Goal: Transaction & Acquisition: Purchase product/service

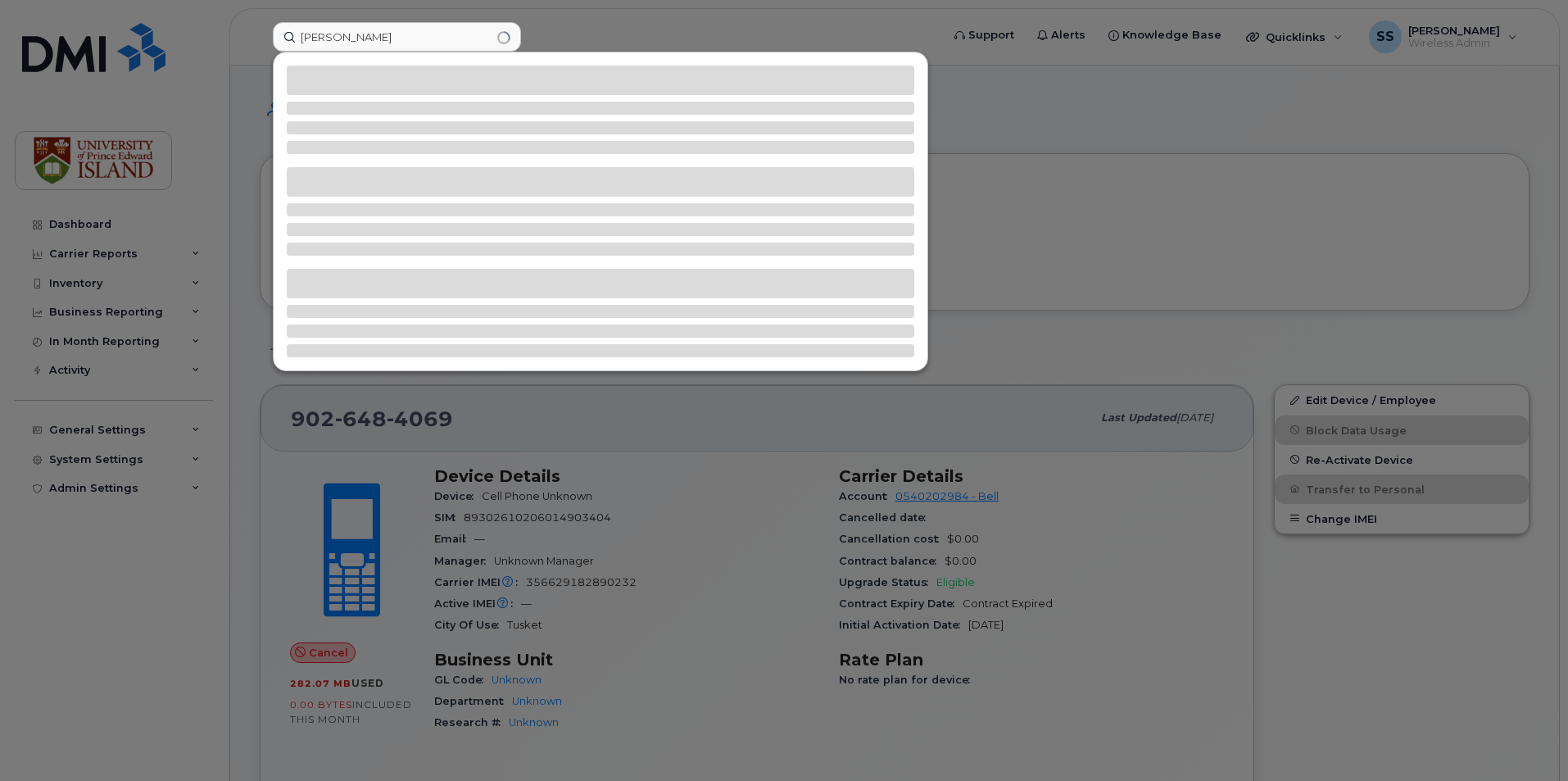
type input "[PERSON_NAME]"
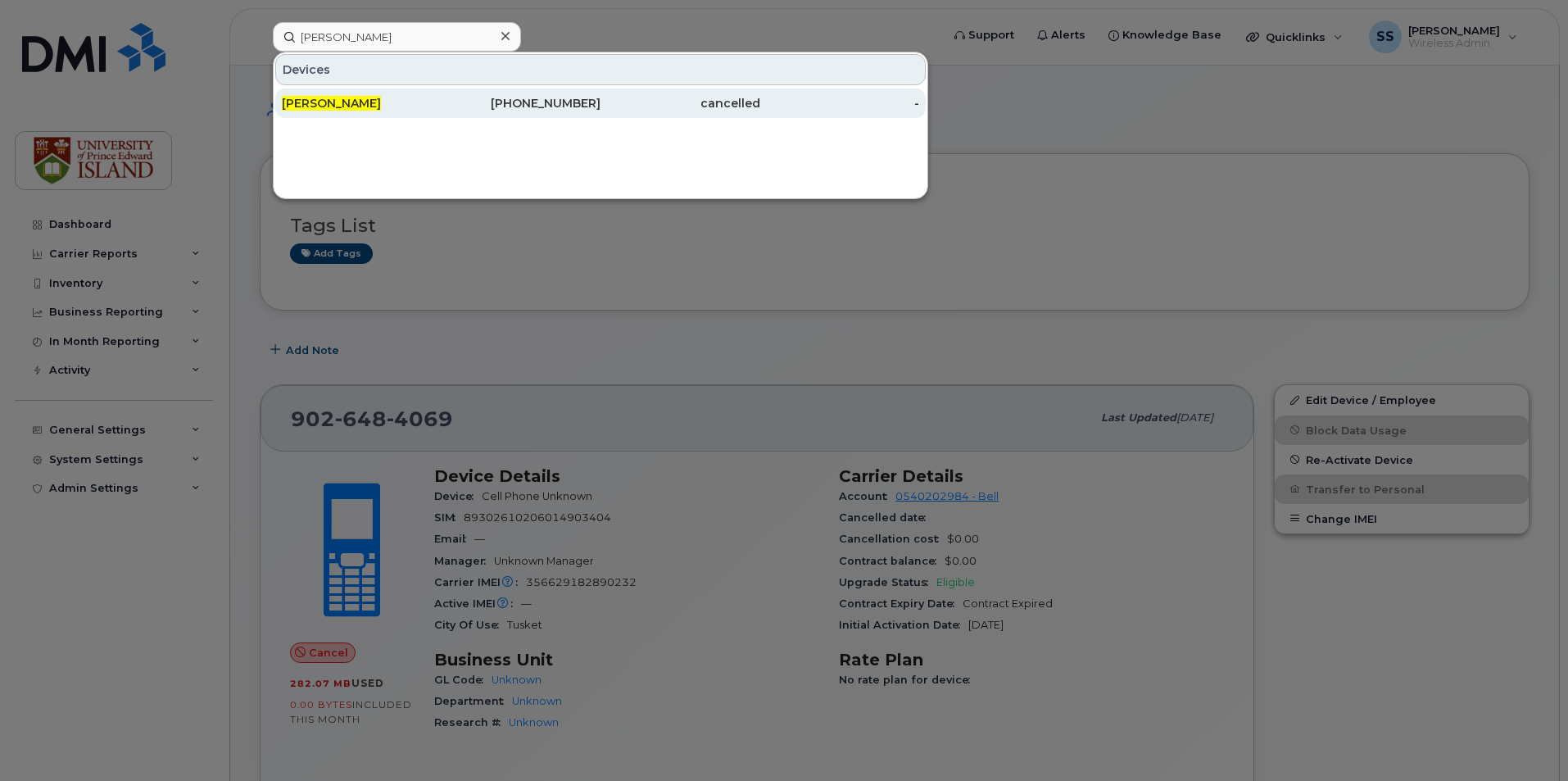
click at [393, 91] on div "[PERSON_NAME]" at bounding box center [361, 103] width 159 height 29
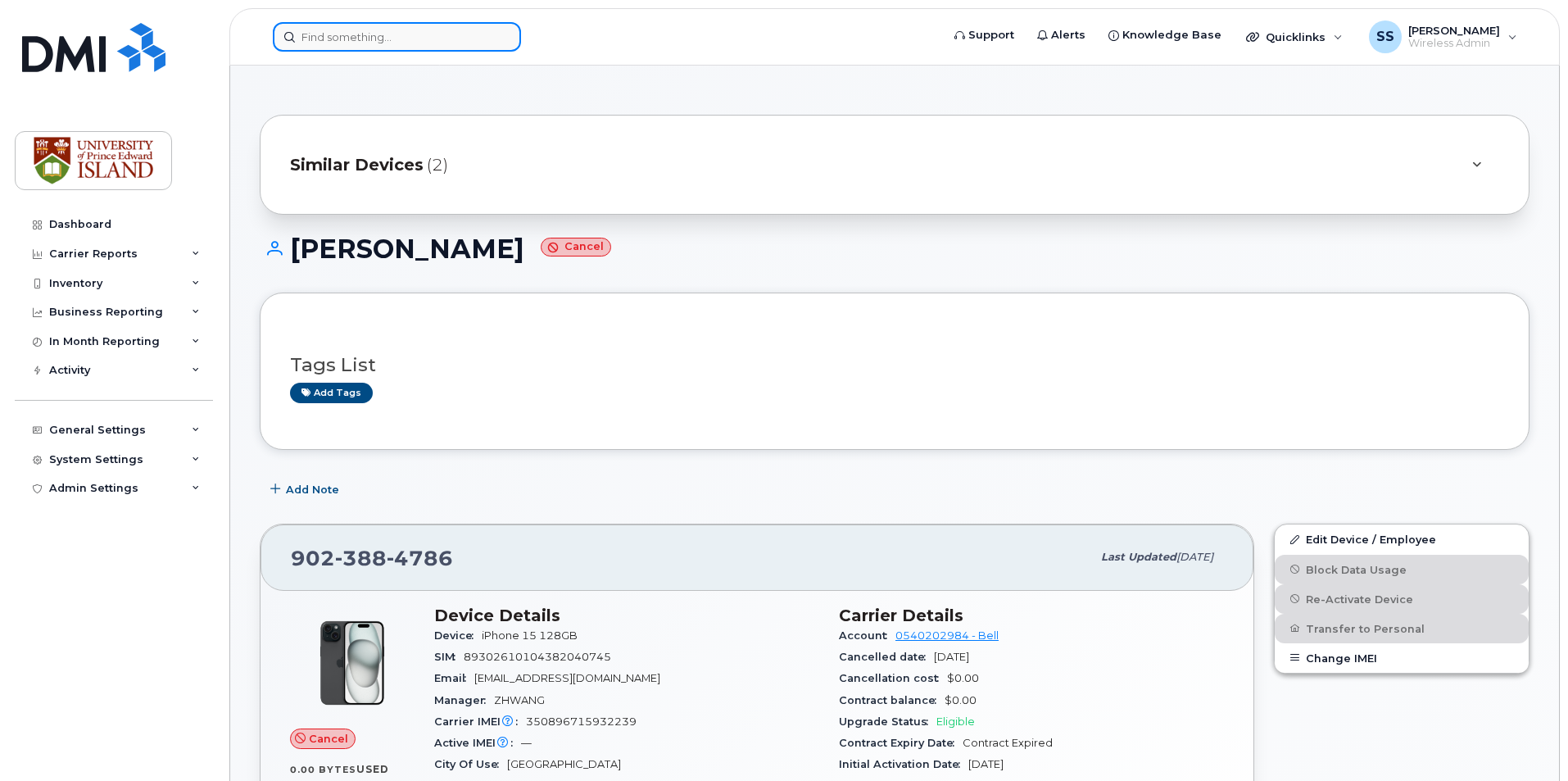
click at [383, 41] on input at bounding box center [397, 37] width 248 height 29
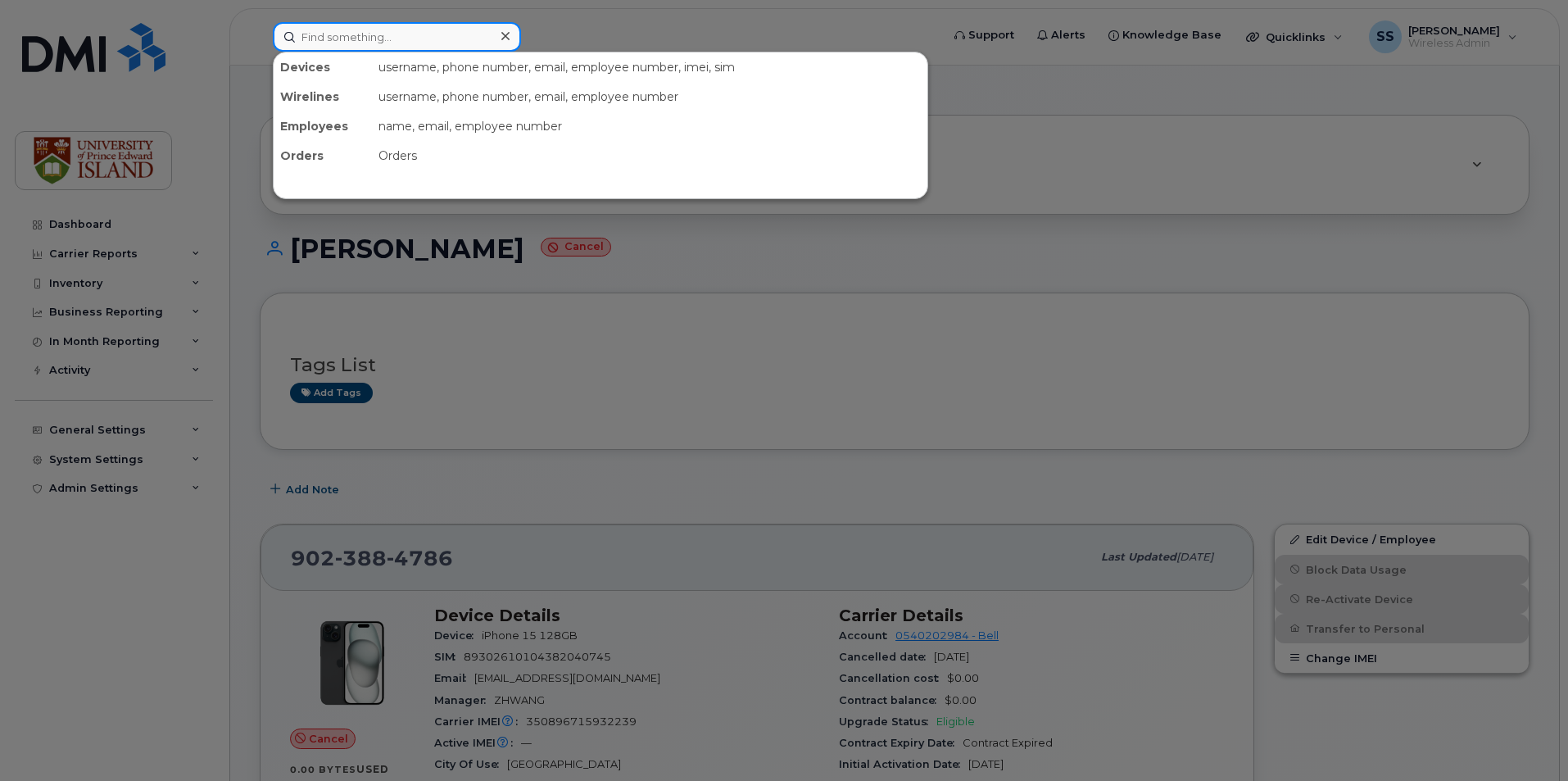
paste input "902- 629-5781"
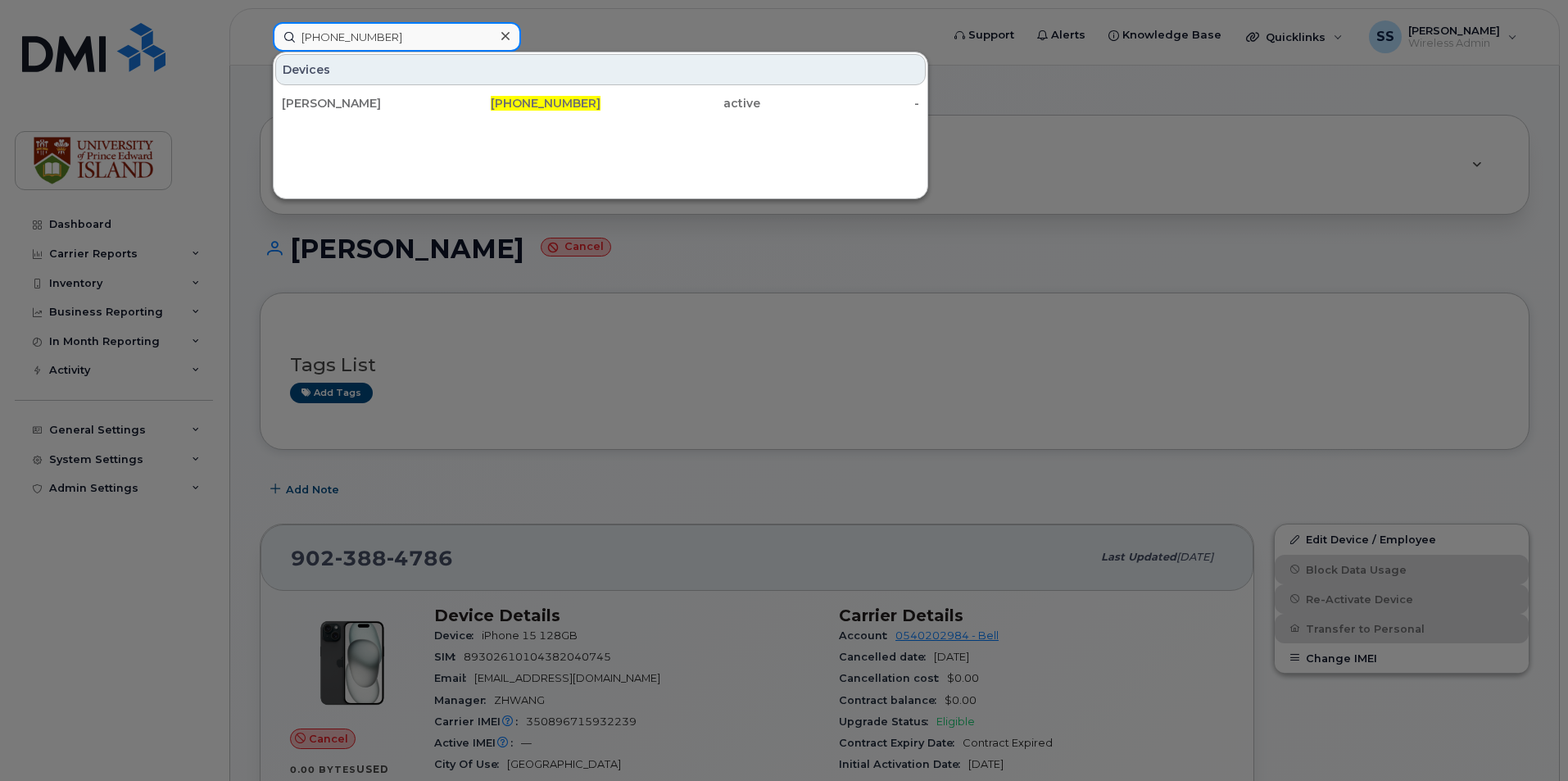
type input "902- 629-5781"
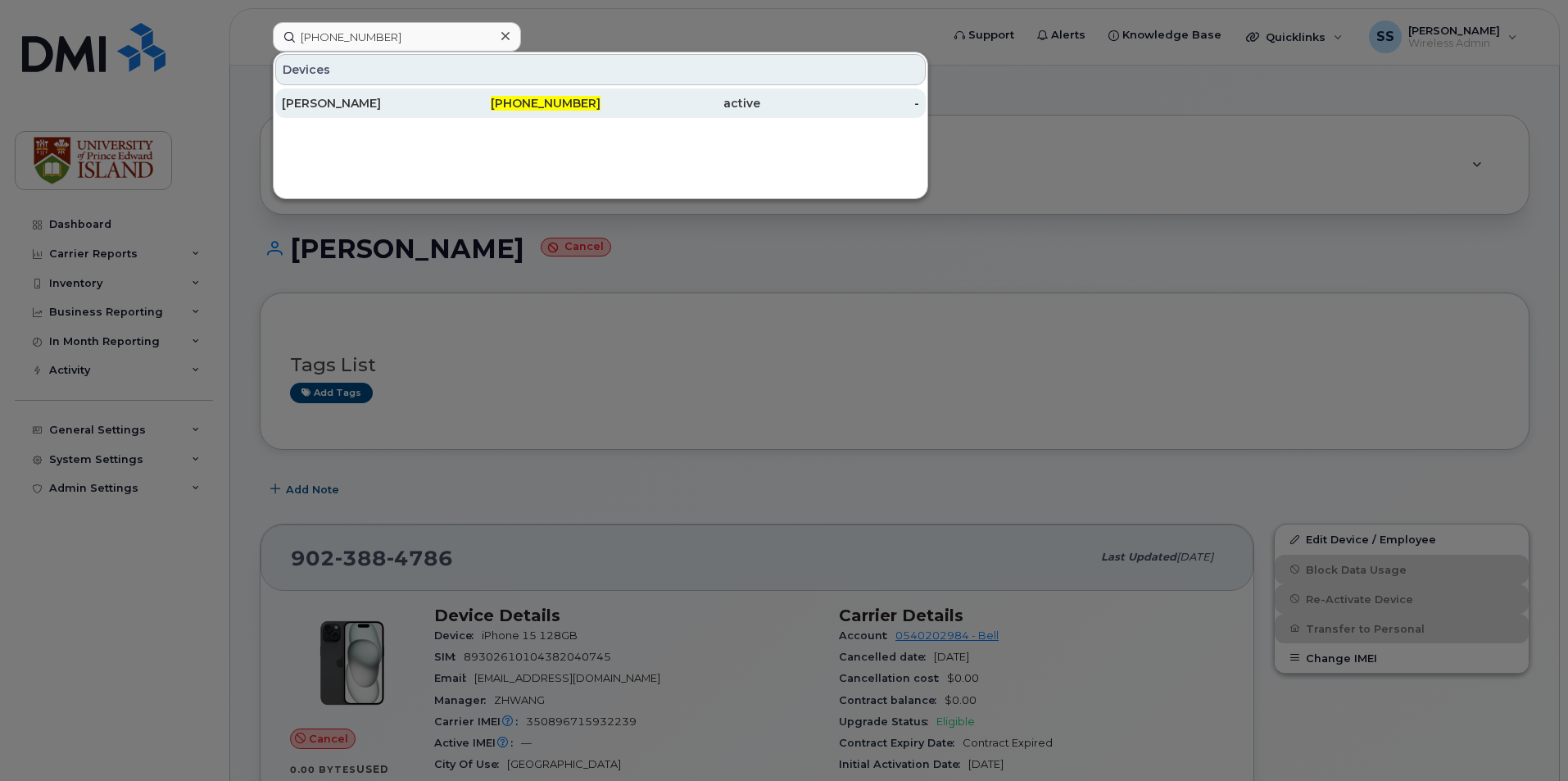
click at [375, 107] on div "[PERSON_NAME]" at bounding box center [361, 103] width 159 height 16
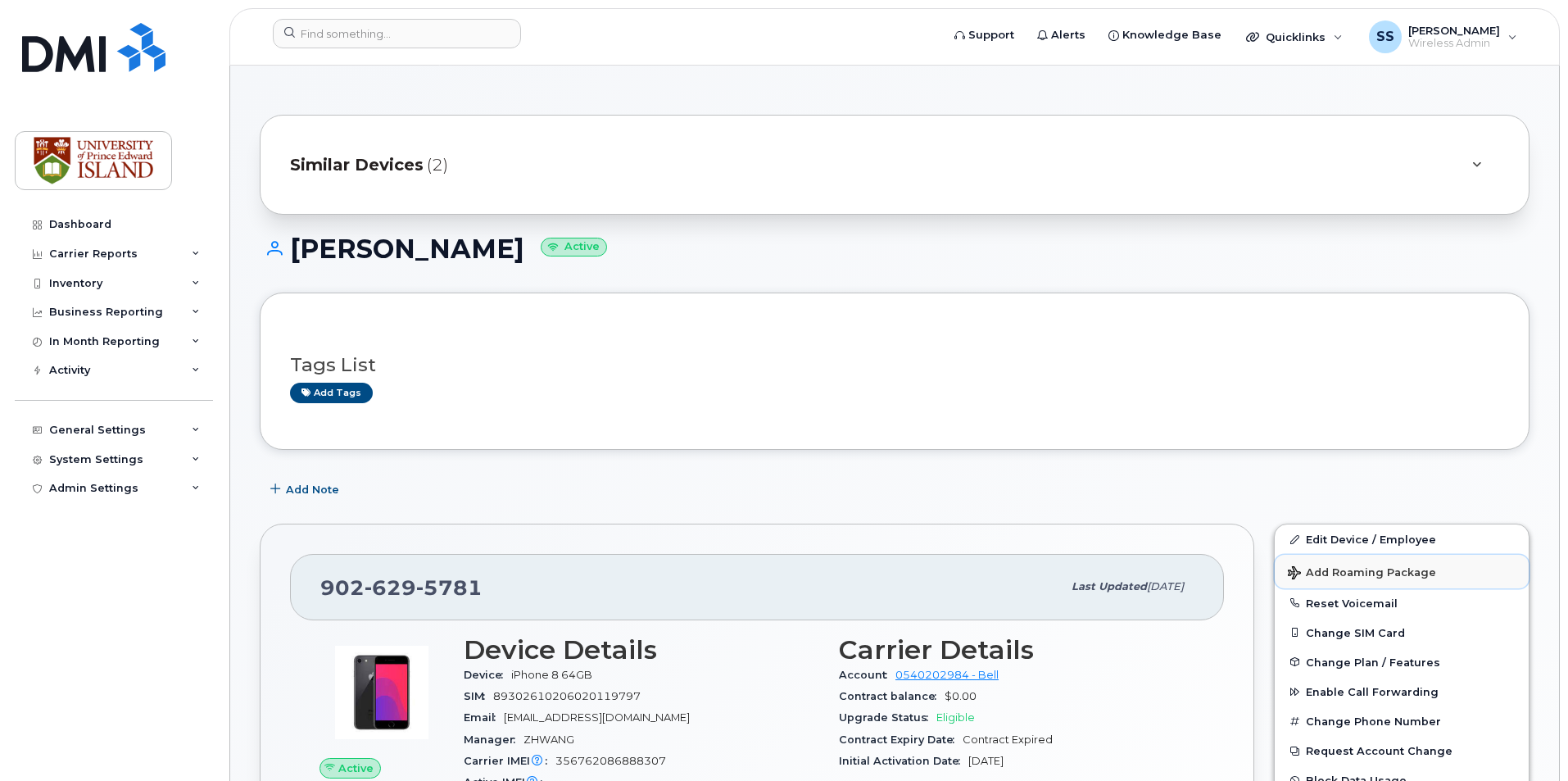
click at [1329, 578] on span "Add Roaming Package" at bounding box center [1362, 574] width 148 height 16
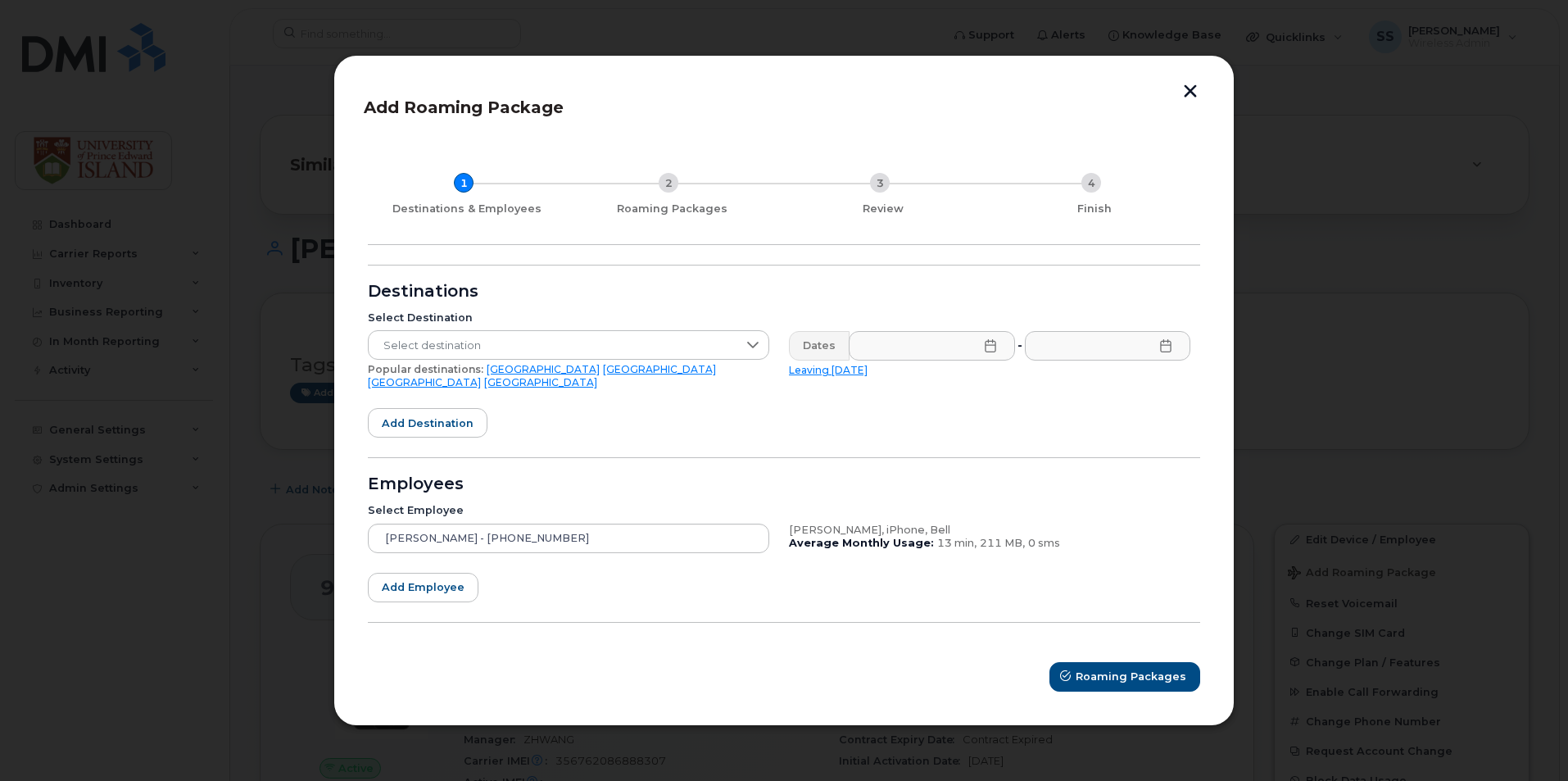
click at [489, 375] on link "[GEOGRAPHIC_DATA]" at bounding box center [542, 369] width 113 height 12
click at [838, 373] on link "Leaving [DATE]" at bounding box center [828, 370] width 78 height 12
type input "[DATE]"
click at [1165, 353] on icon at bounding box center [1165, 345] width 13 height 13
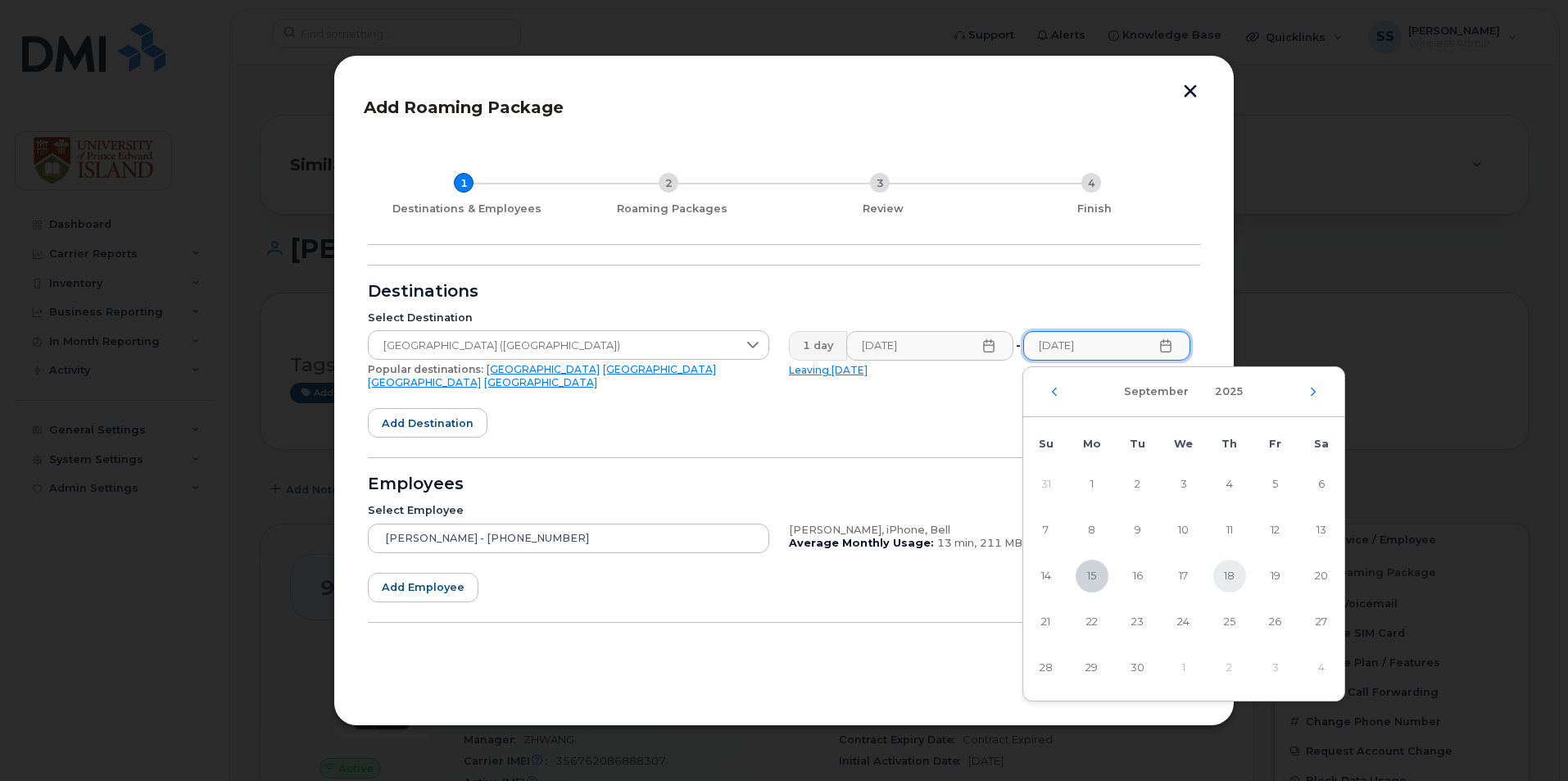
click at [1239, 578] on span "18" at bounding box center [1229, 576] width 33 height 33
type input "[DATE]"
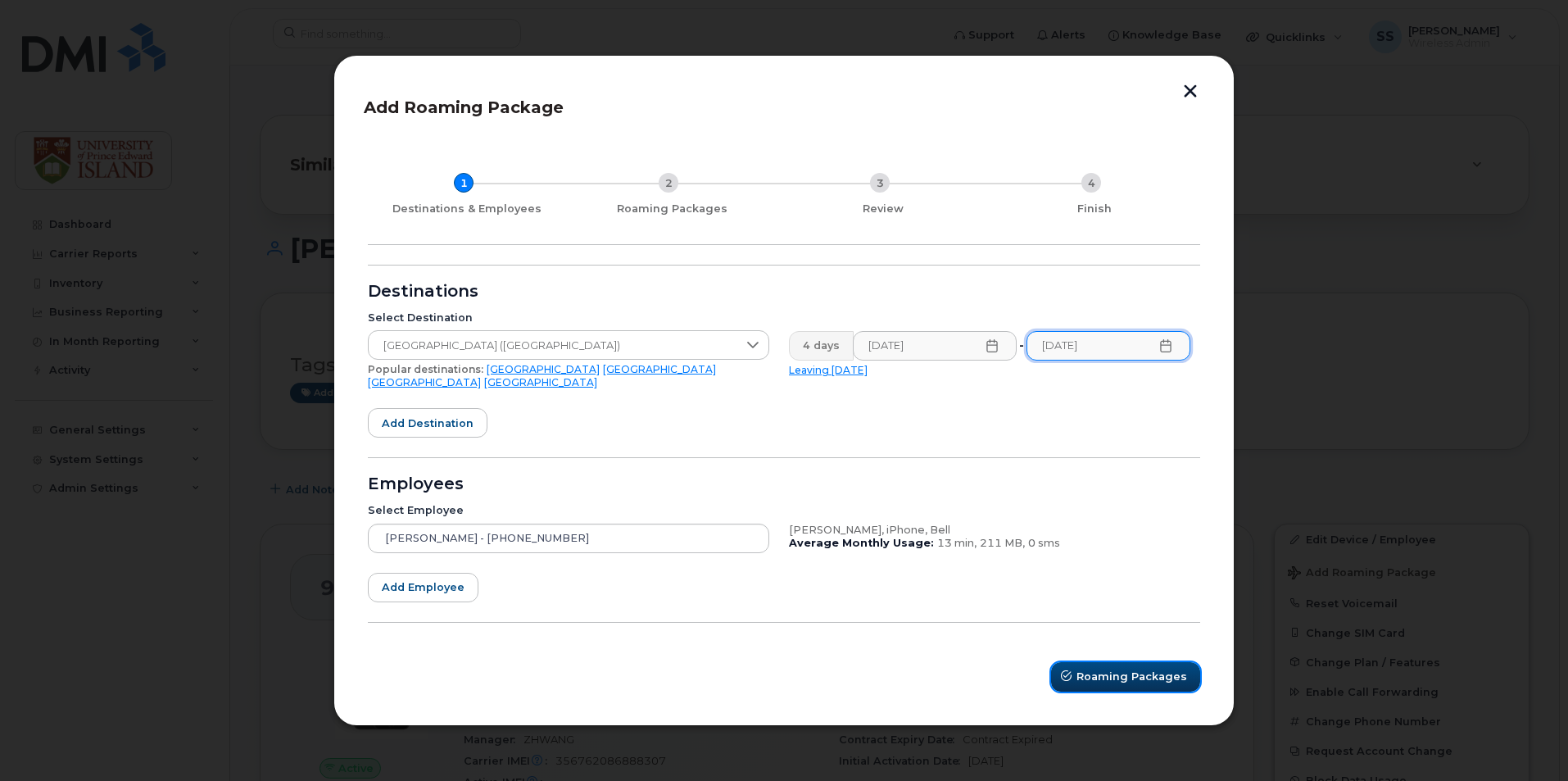
click at [1124, 673] on span "Roaming Packages" at bounding box center [1132, 676] width 110 height 16
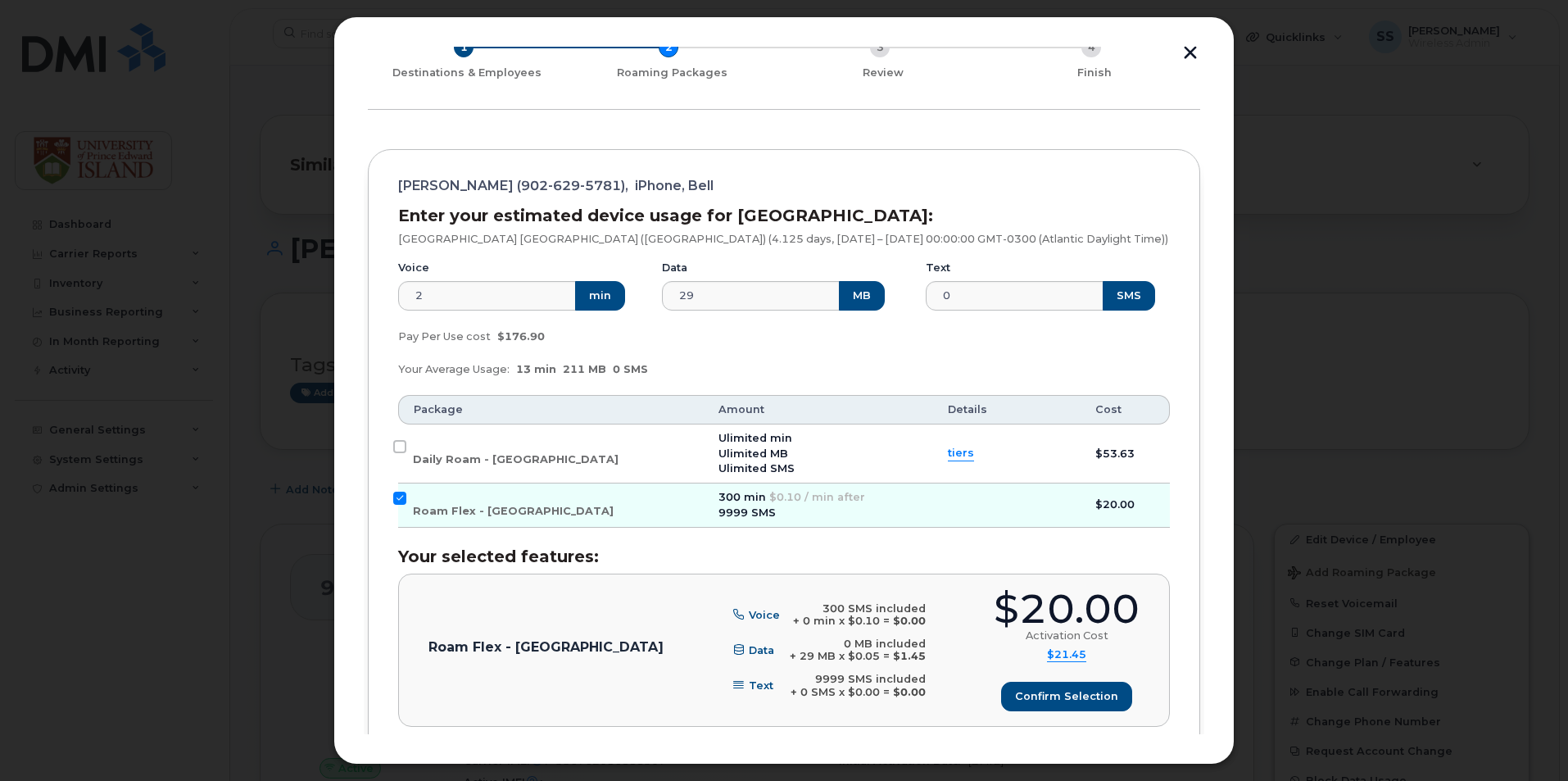
scroll to position [207, 0]
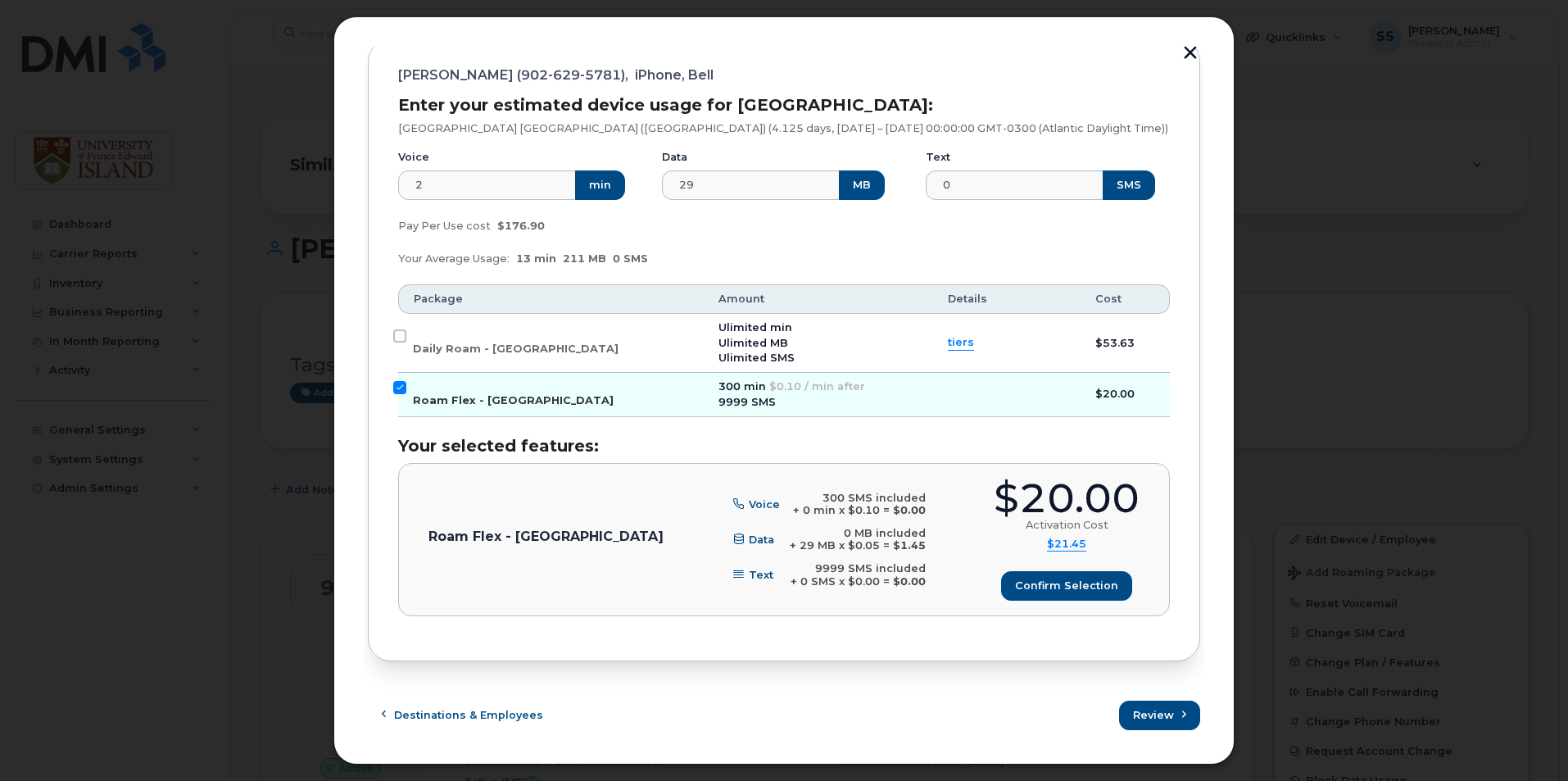
click at [394, 384] on input "Roam Flex - USA" at bounding box center [399, 387] width 13 height 13
checkbox input "false"
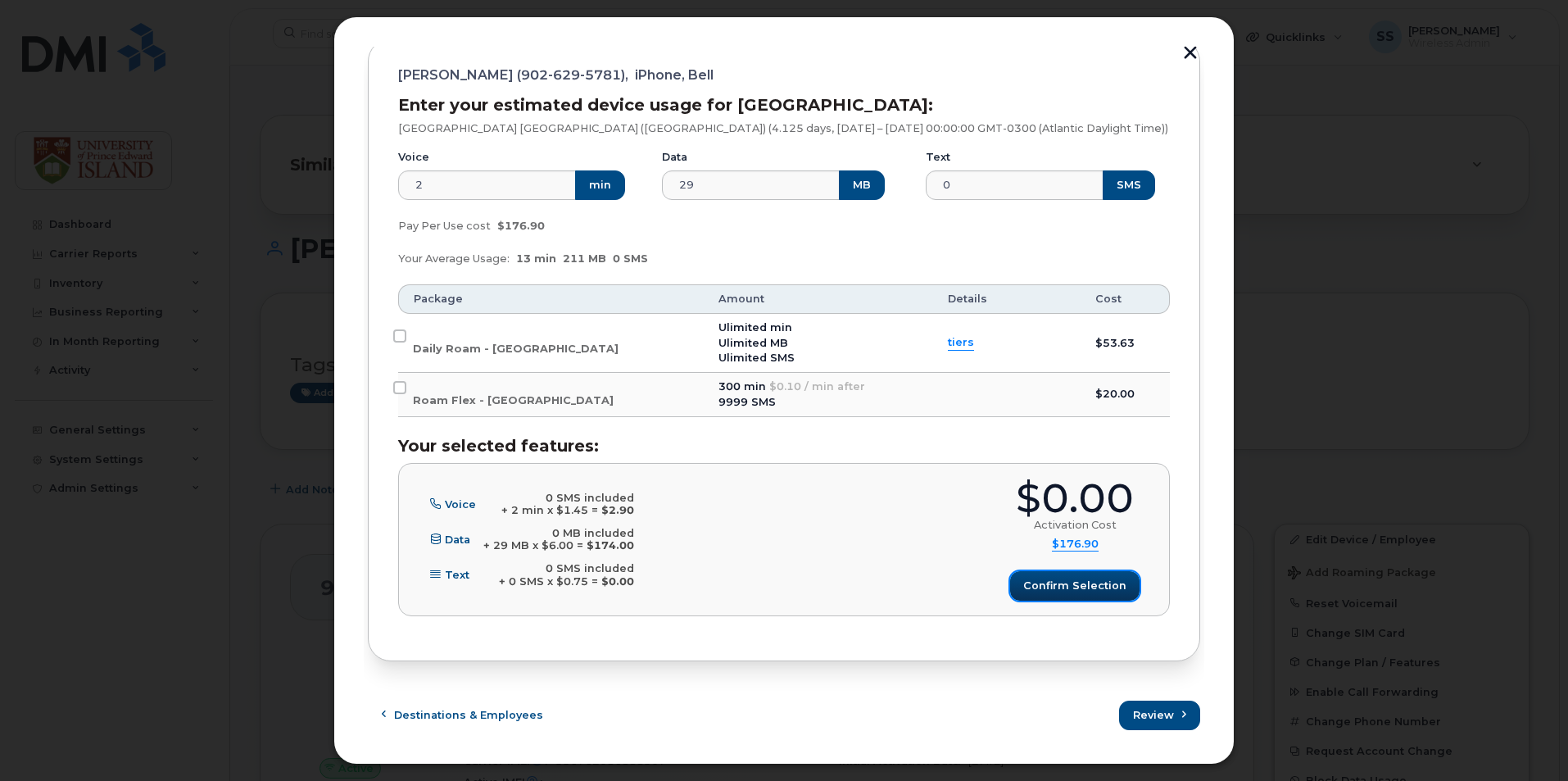
click at [1076, 592] on span "Confirm selection" at bounding box center [1075, 585] width 103 height 16
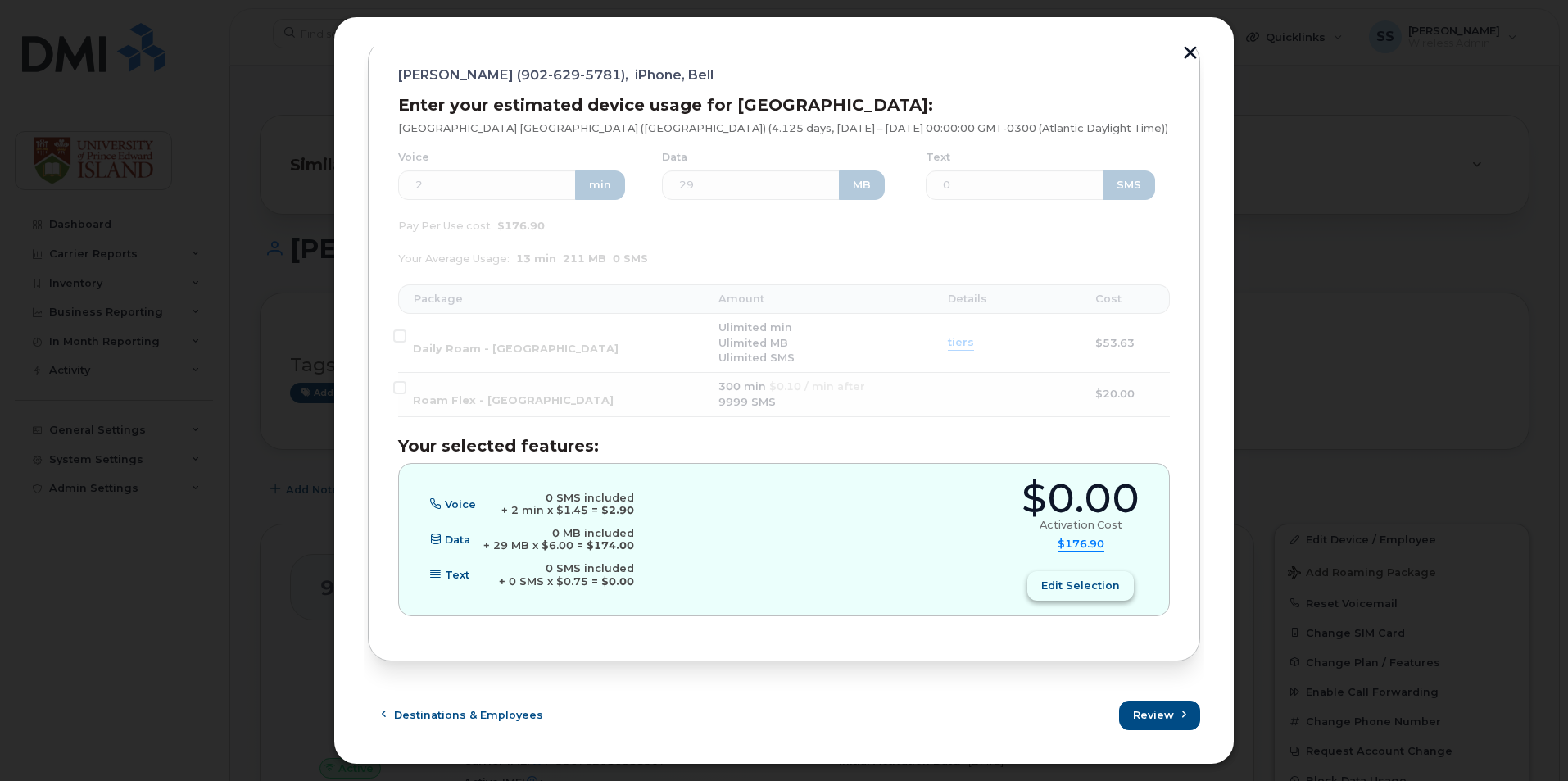
click at [1090, 586] on span "Edit selection" at bounding box center [1080, 585] width 78 height 16
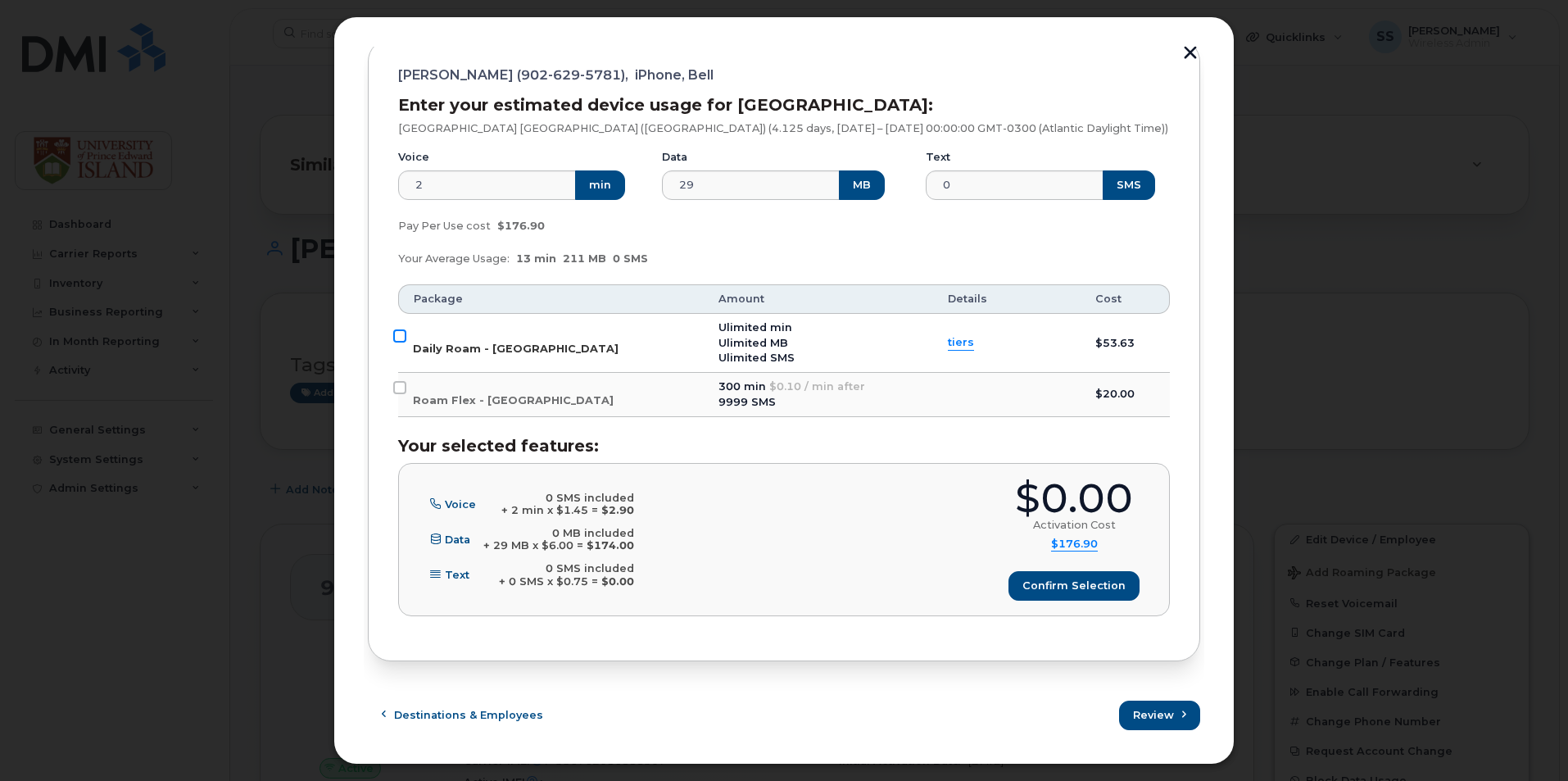
click at [397, 338] on input "Daily Roam - USA" at bounding box center [399, 335] width 13 height 13
checkbox input "true"
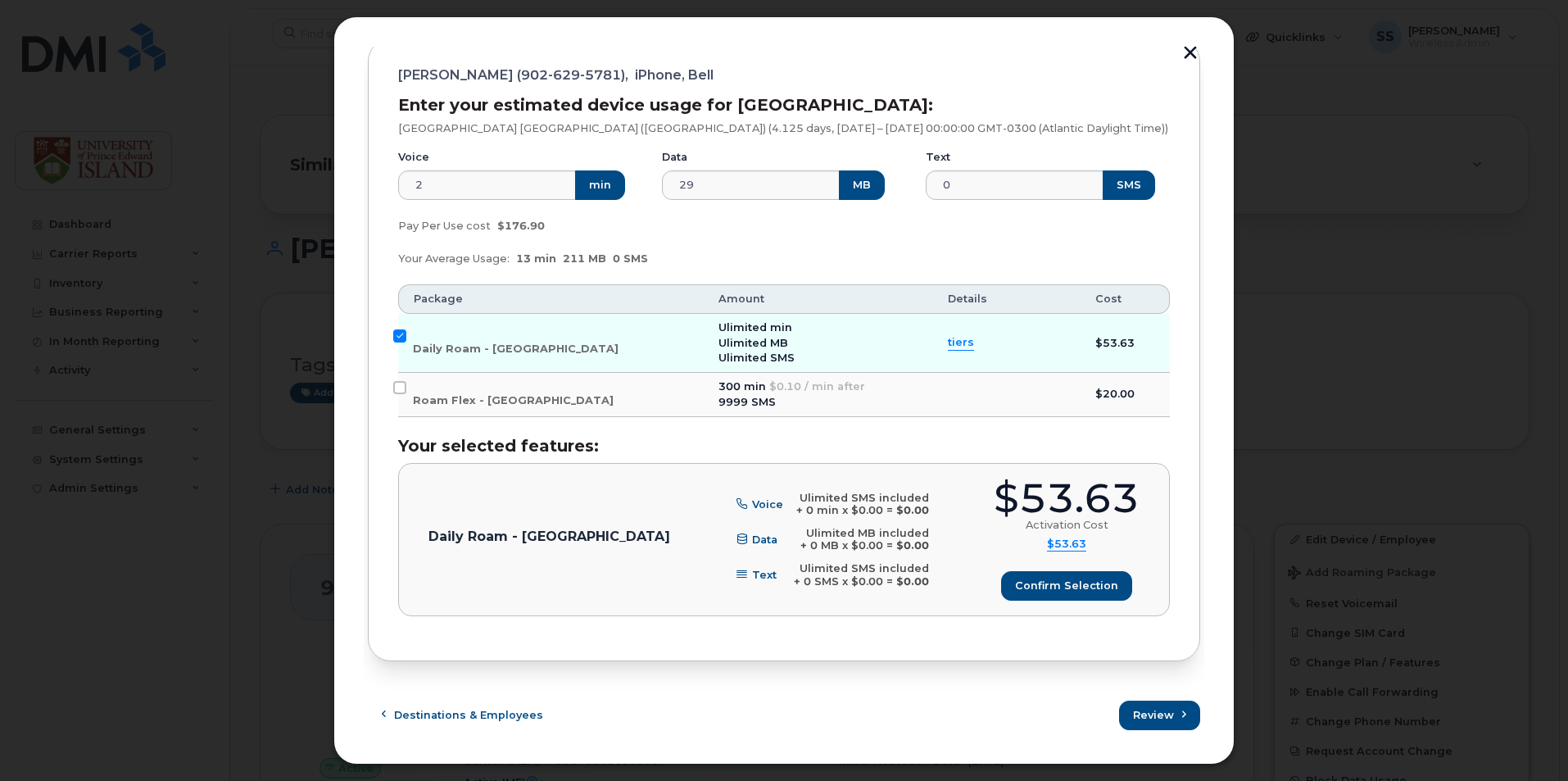
click at [1184, 51] on button "button" at bounding box center [1190, 54] width 25 height 17
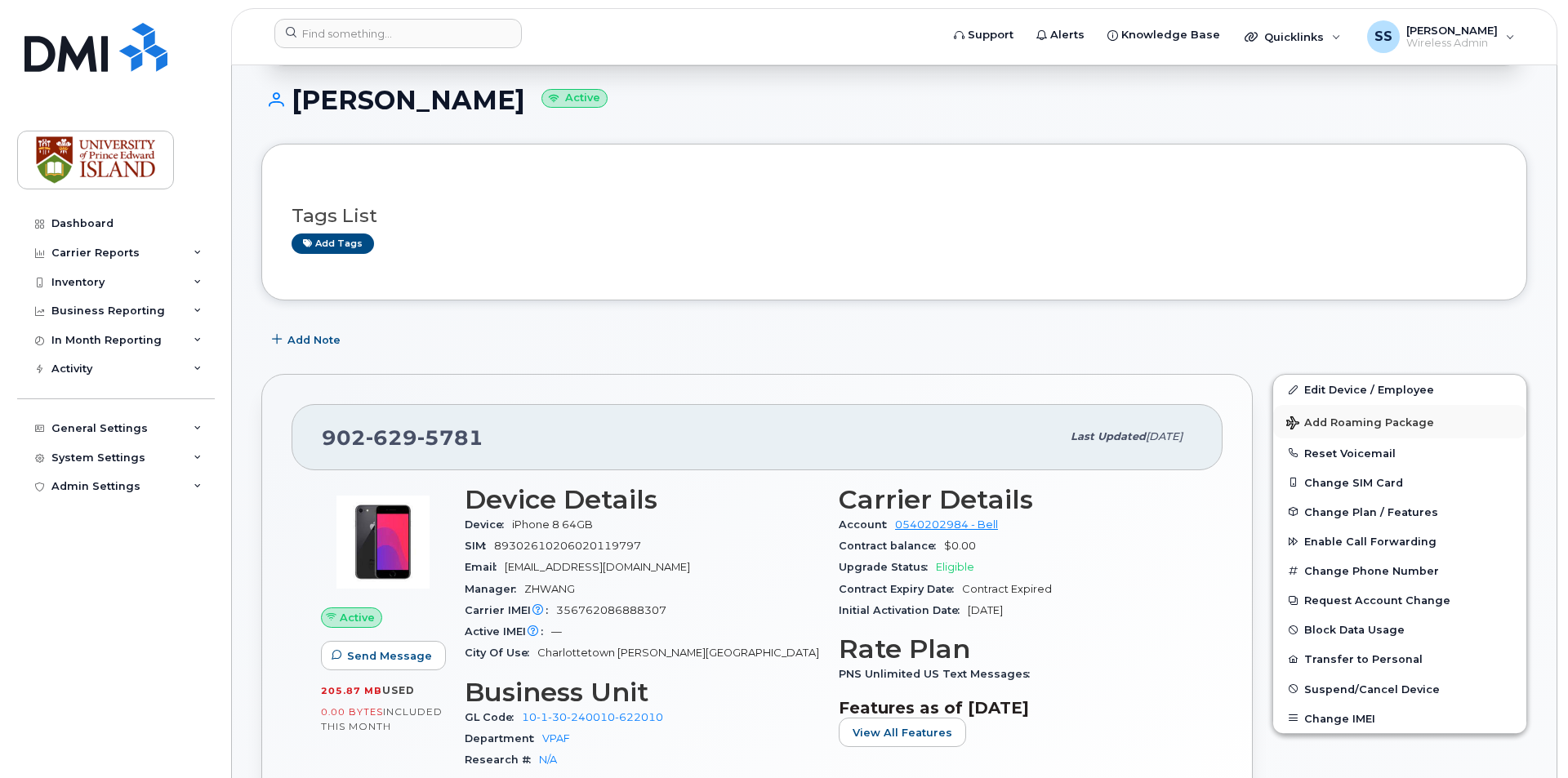
scroll to position [163, 0]
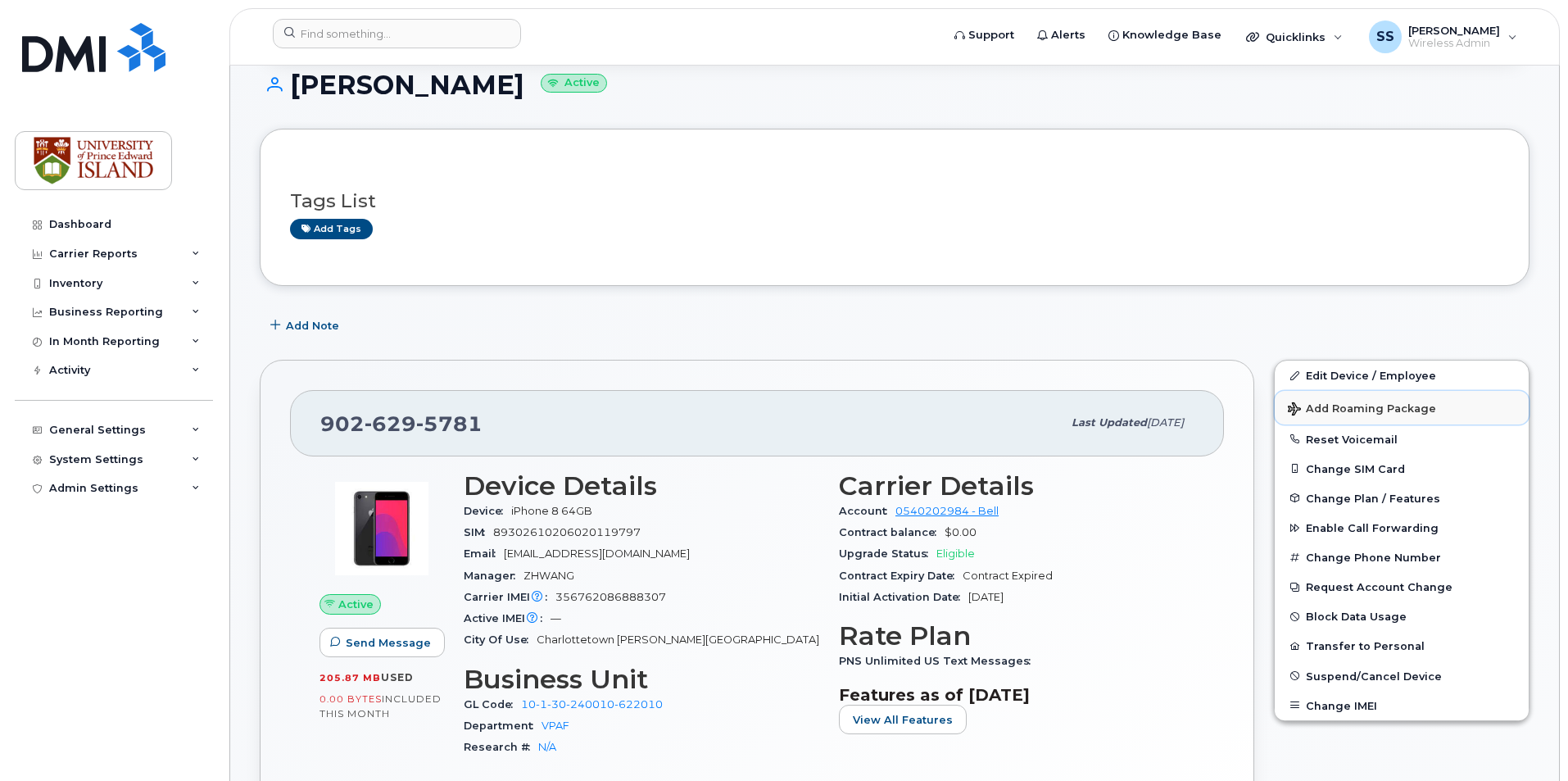
click at [1352, 403] on span "Add Roaming Package" at bounding box center [1362, 410] width 148 height 16
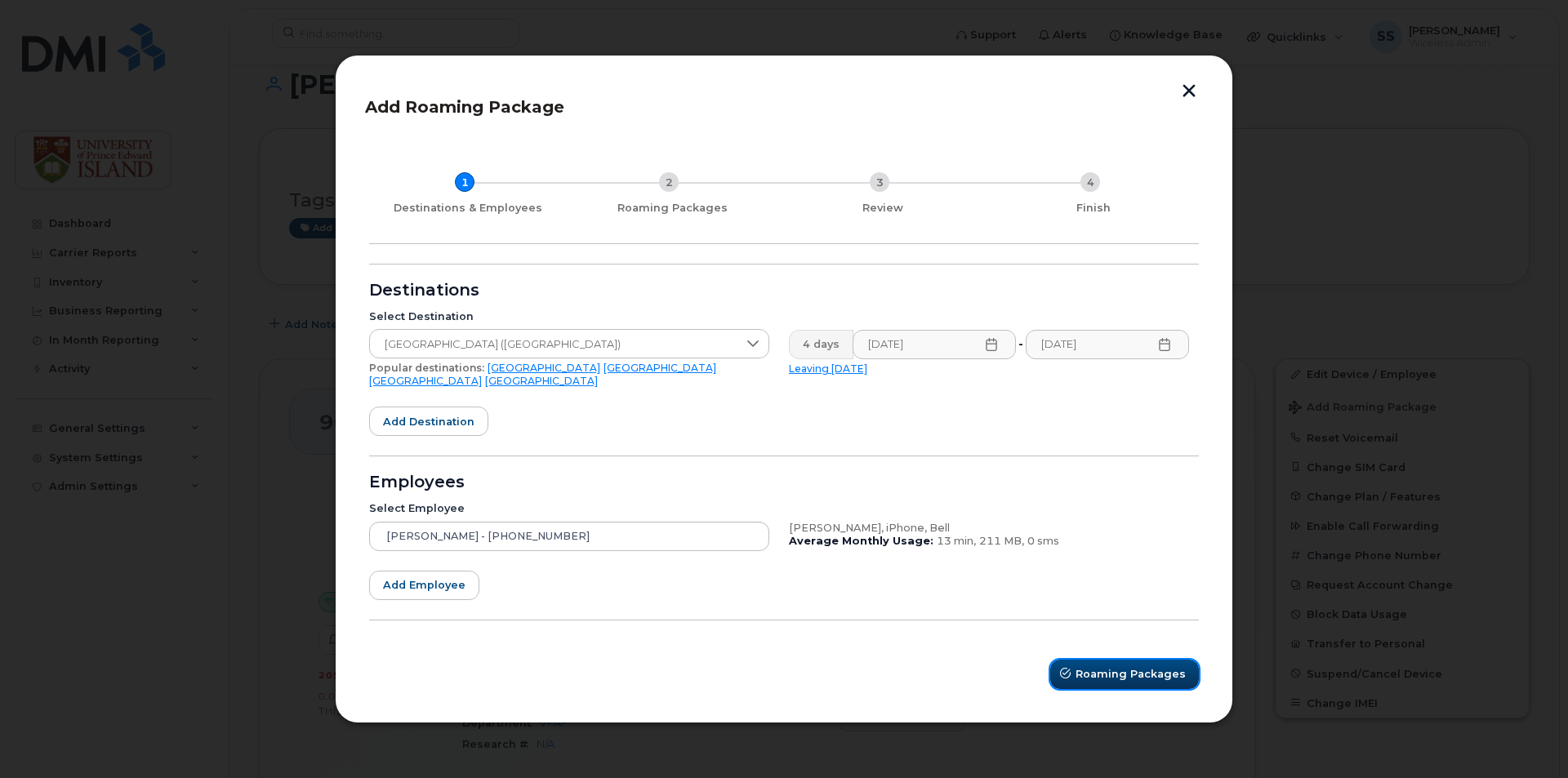
click at [1118, 666] on span "Roaming Packages" at bounding box center [1131, 673] width 110 height 15
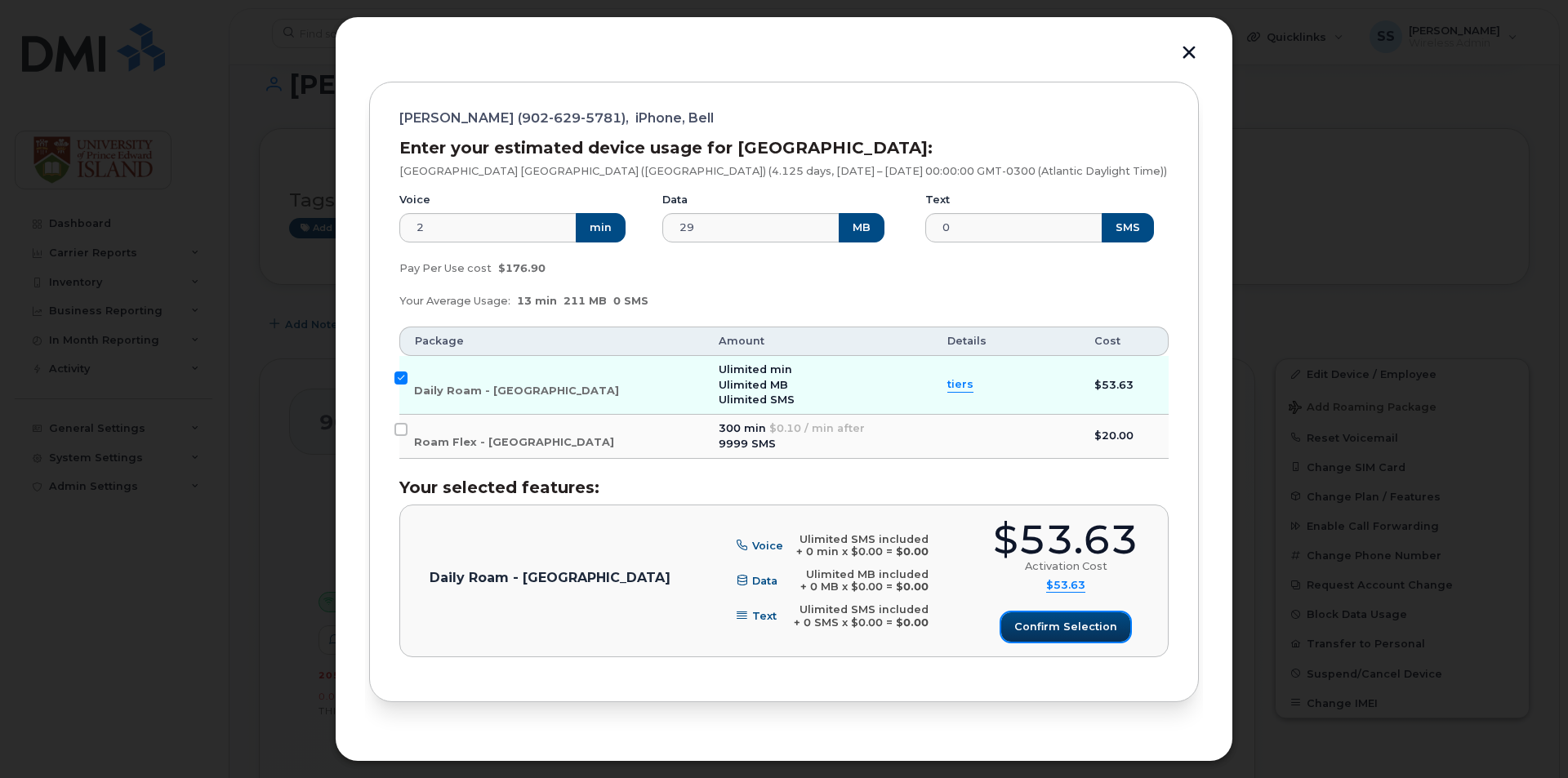
click at [1064, 629] on span "Confirm selection" at bounding box center [1065, 626] width 103 height 15
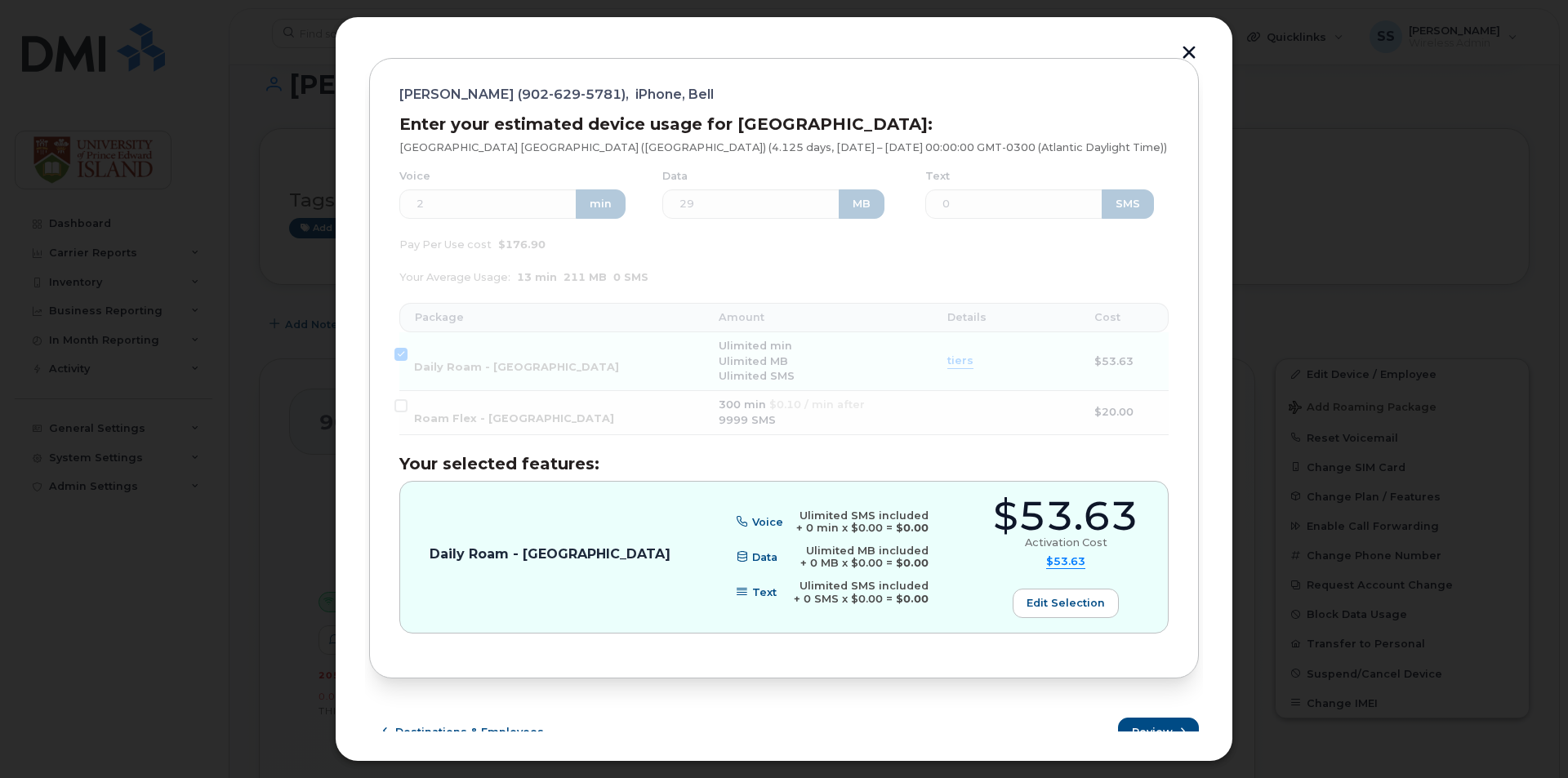
scroll to position [206, 0]
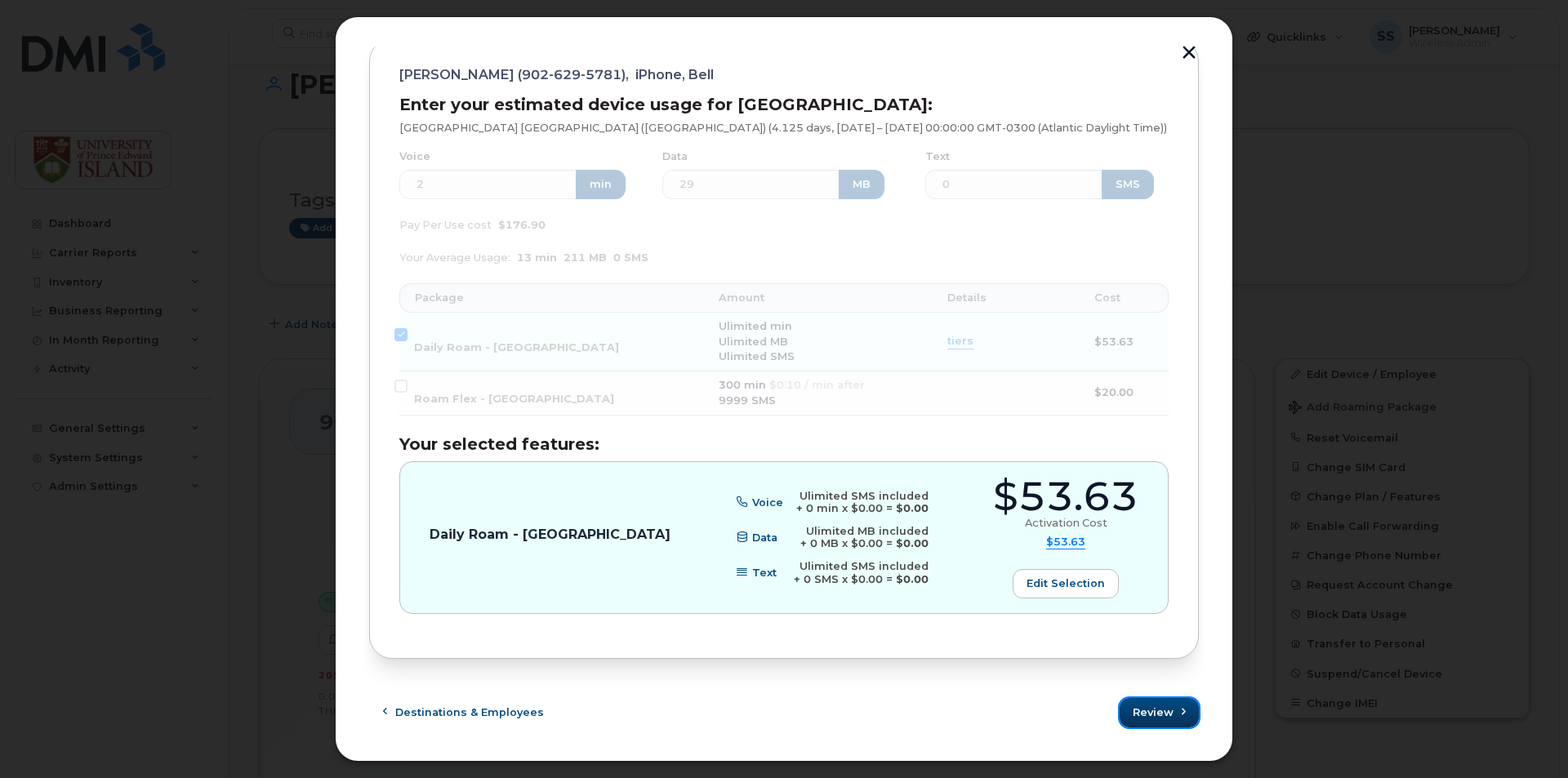
click at [1149, 714] on span "Review" at bounding box center [1153, 712] width 41 height 15
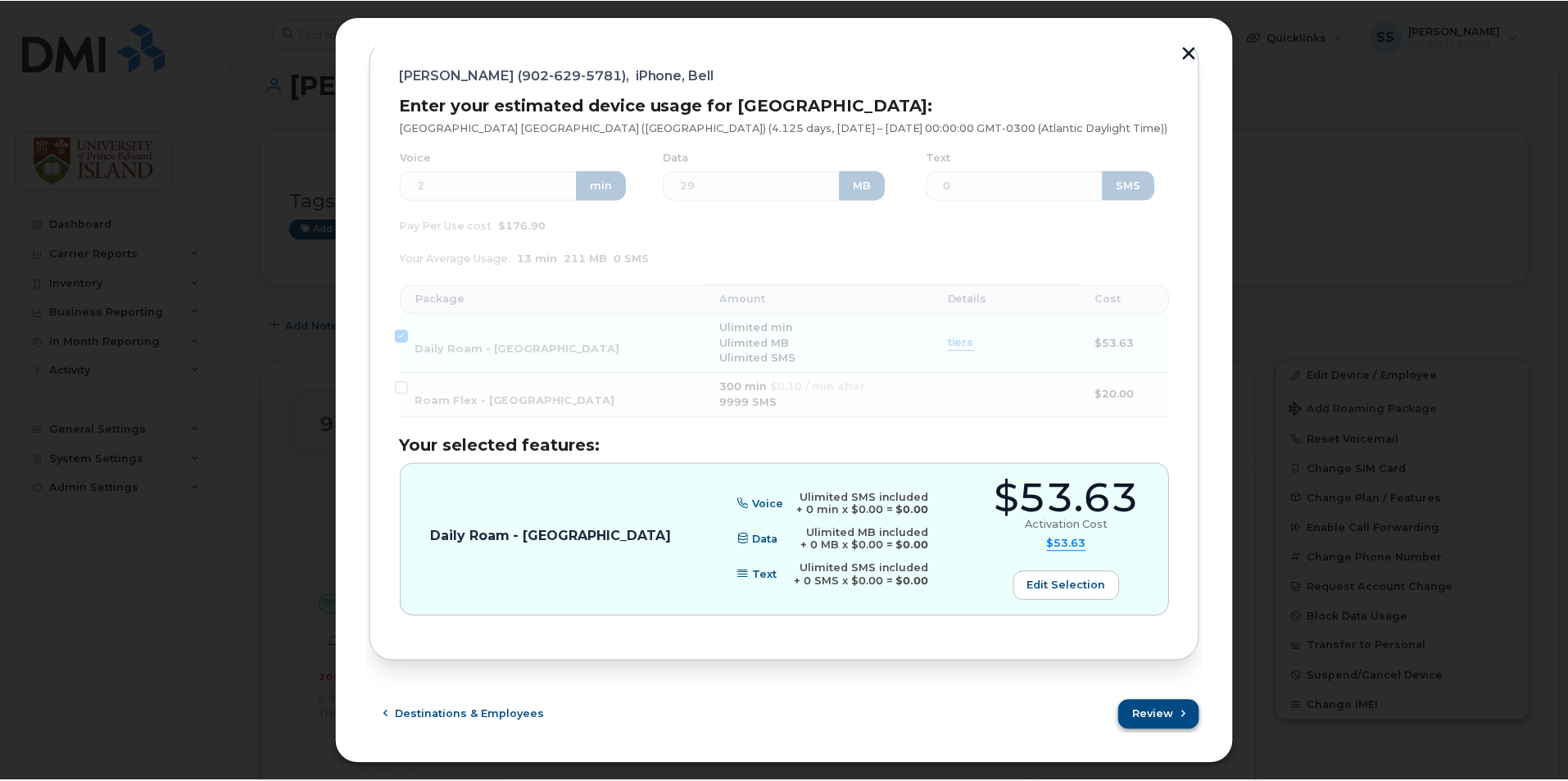
scroll to position [0, 0]
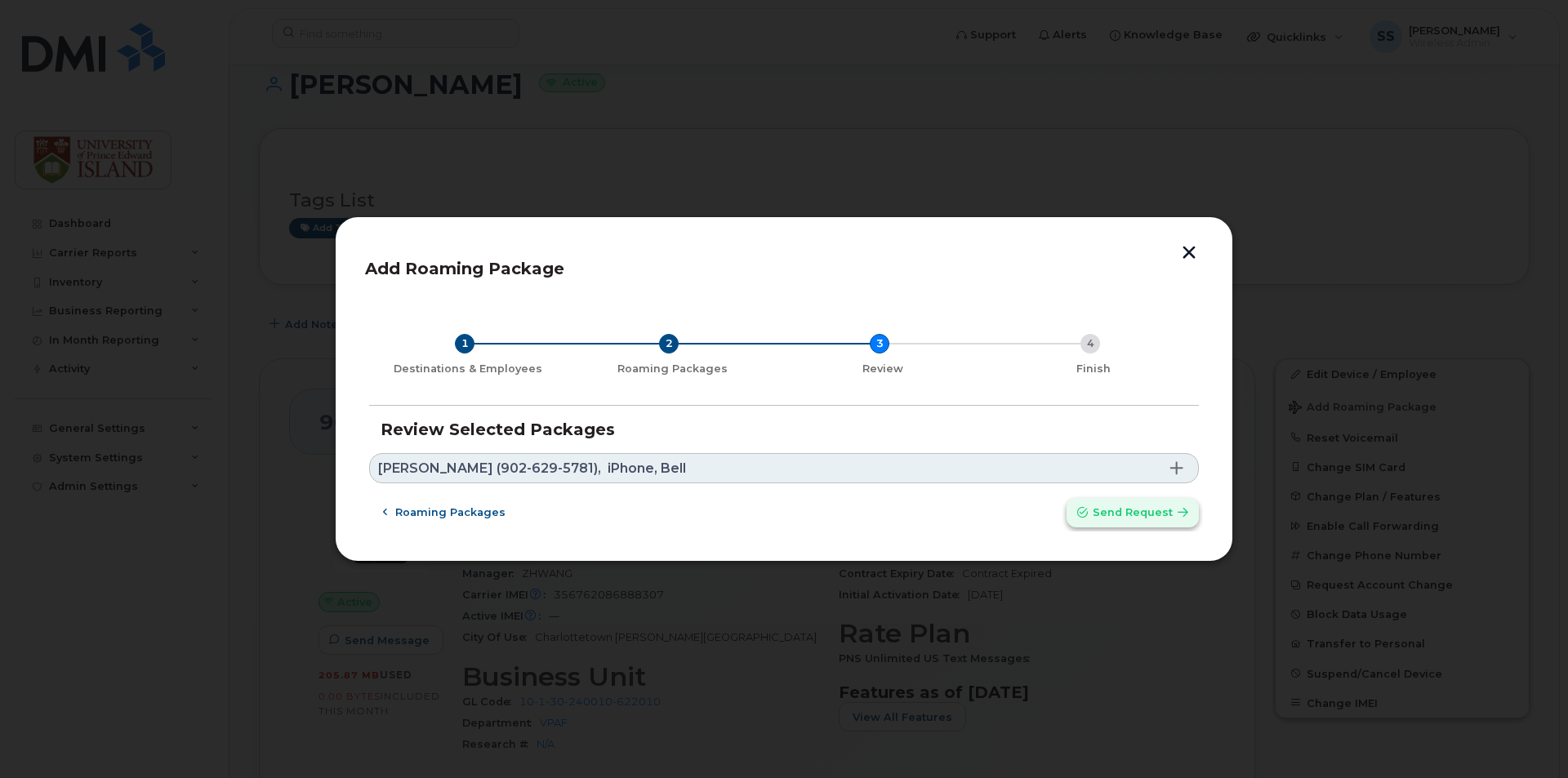
click at [1108, 517] on span "Send request" at bounding box center [1132, 512] width 80 height 15
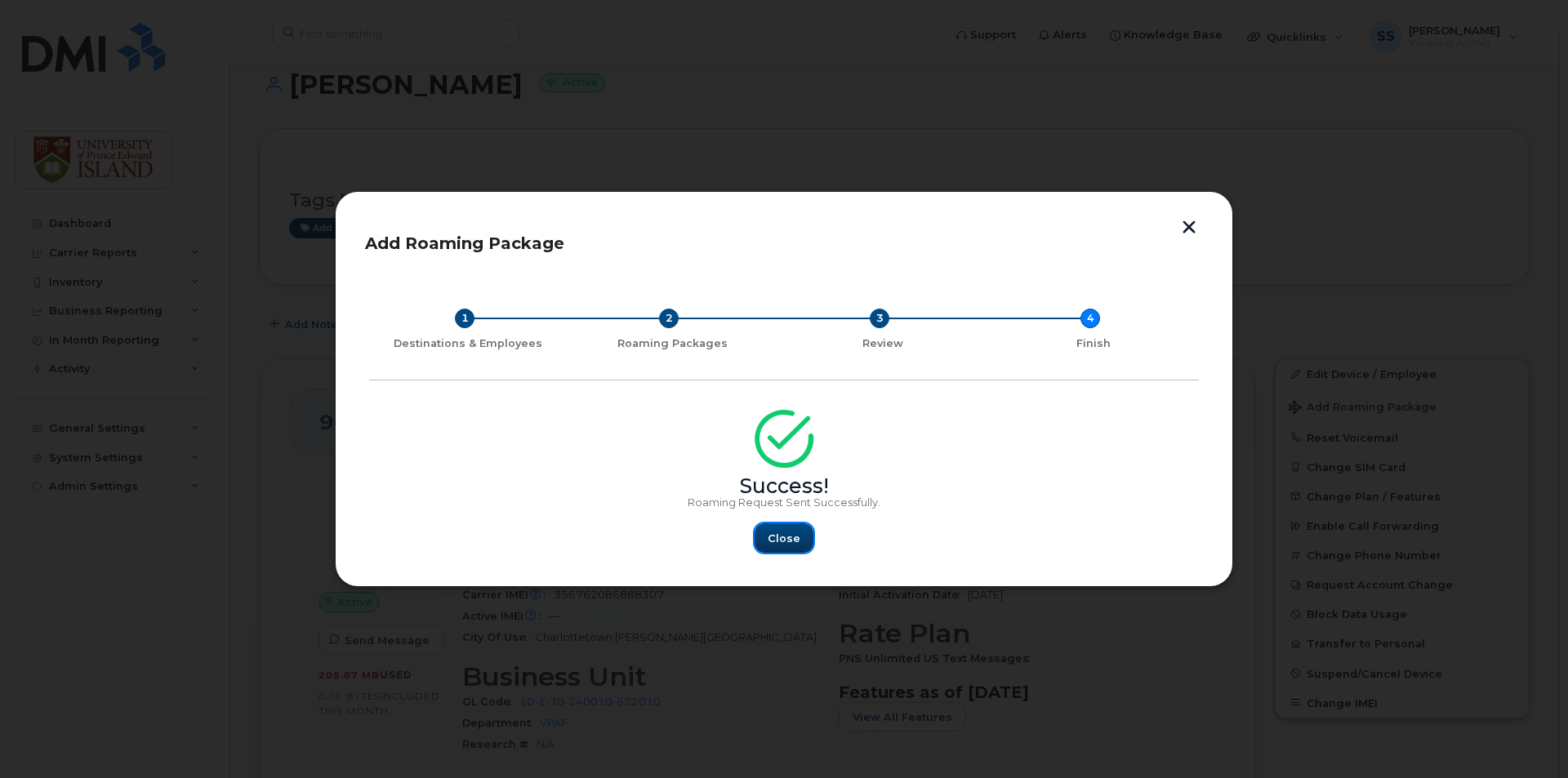
click at [781, 537] on span "Close" at bounding box center [784, 538] width 33 height 15
